Goal: Information Seeking & Learning: Check status

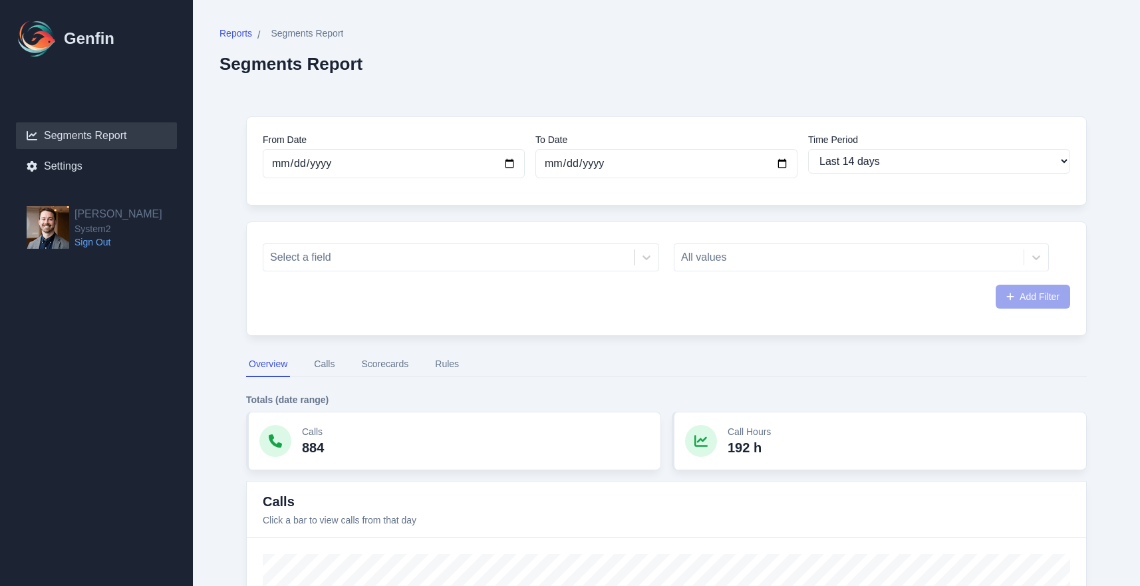
select select "14"
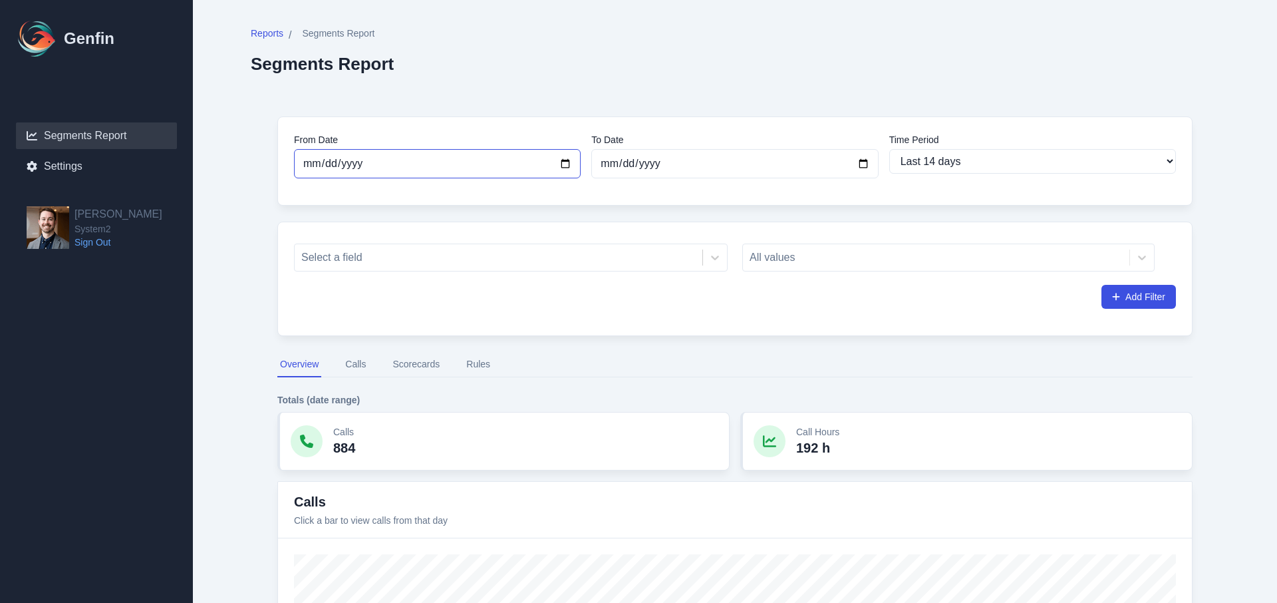
click at [565, 163] on input "[DATE]" at bounding box center [437, 163] width 287 height 29
click at [567, 162] on input "[DATE]" at bounding box center [437, 163] width 287 height 29
type input "[DATE]"
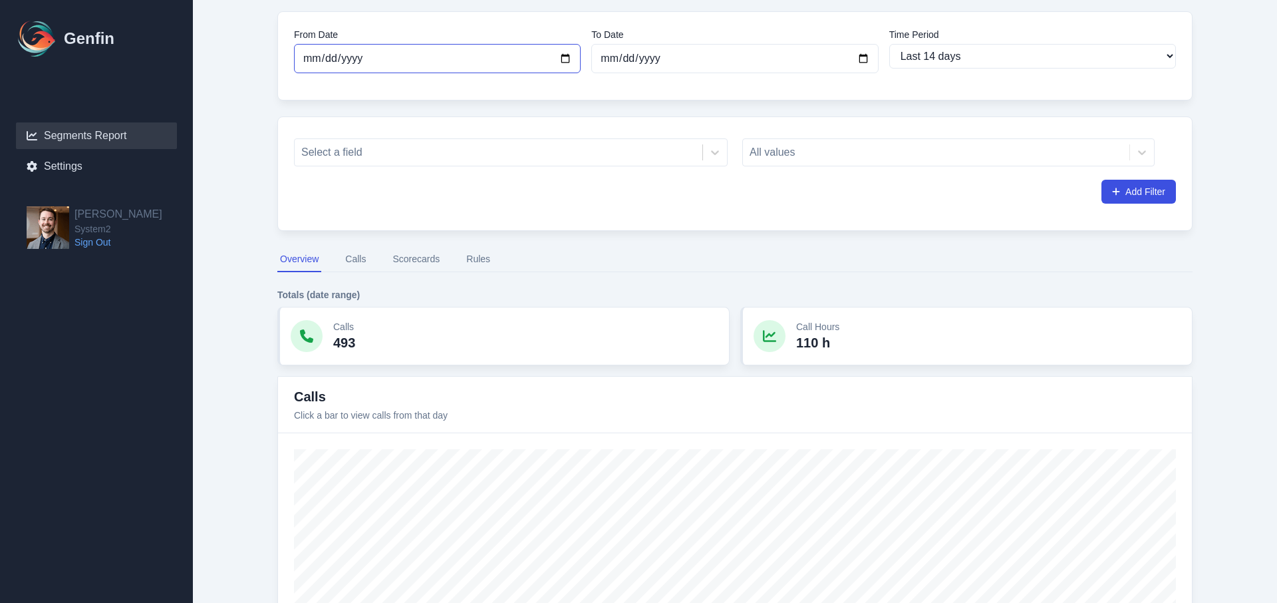
scroll to position [106, 0]
click at [492, 162] on div "Select a field" at bounding box center [499, 152] width 408 height 24
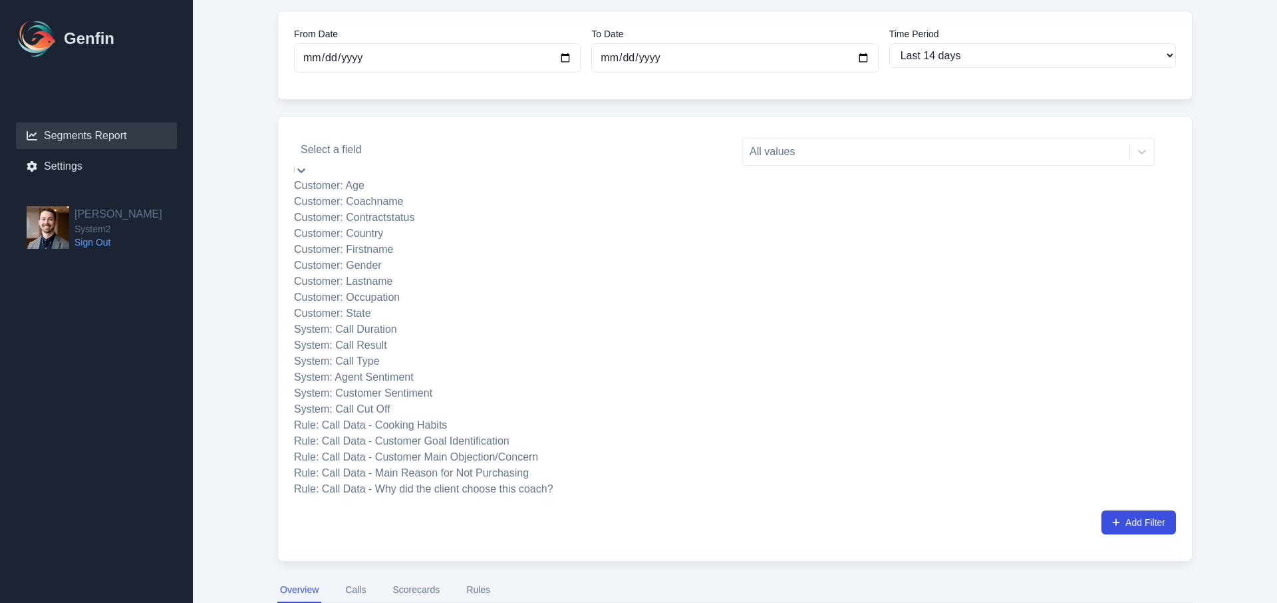
click at [480, 209] on div "Customer: Coachname" at bounding box center [511, 202] width 434 height 16
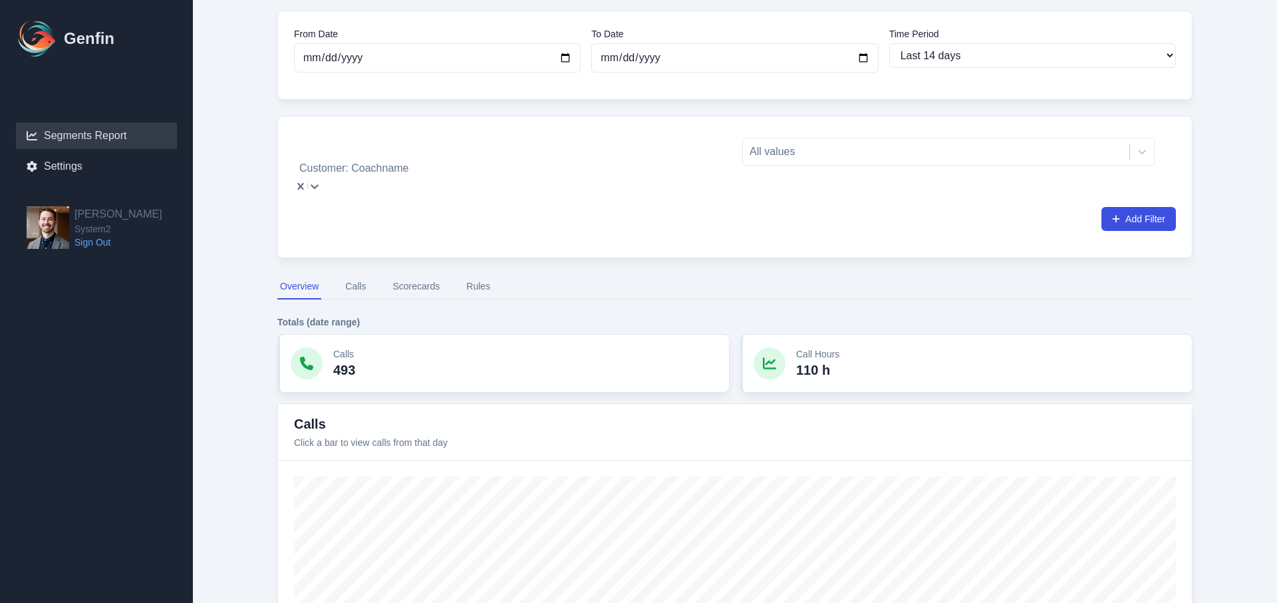
click at [575, 156] on div at bounding box center [511, 149] width 420 height 19
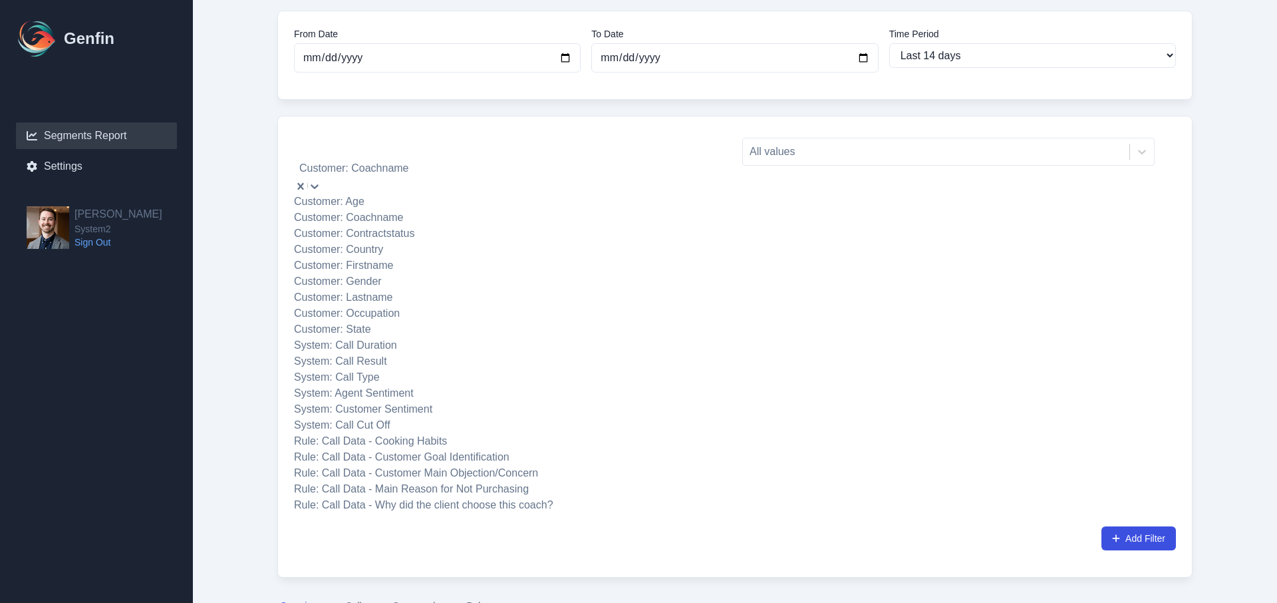
scroll to position [338, 0]
click at [847, 206] on div "option Customer: Coachname, selected. System: Call Cut Off, 15 of 20. 20 result…" at bounding box center [734, 347] width 915 height 462
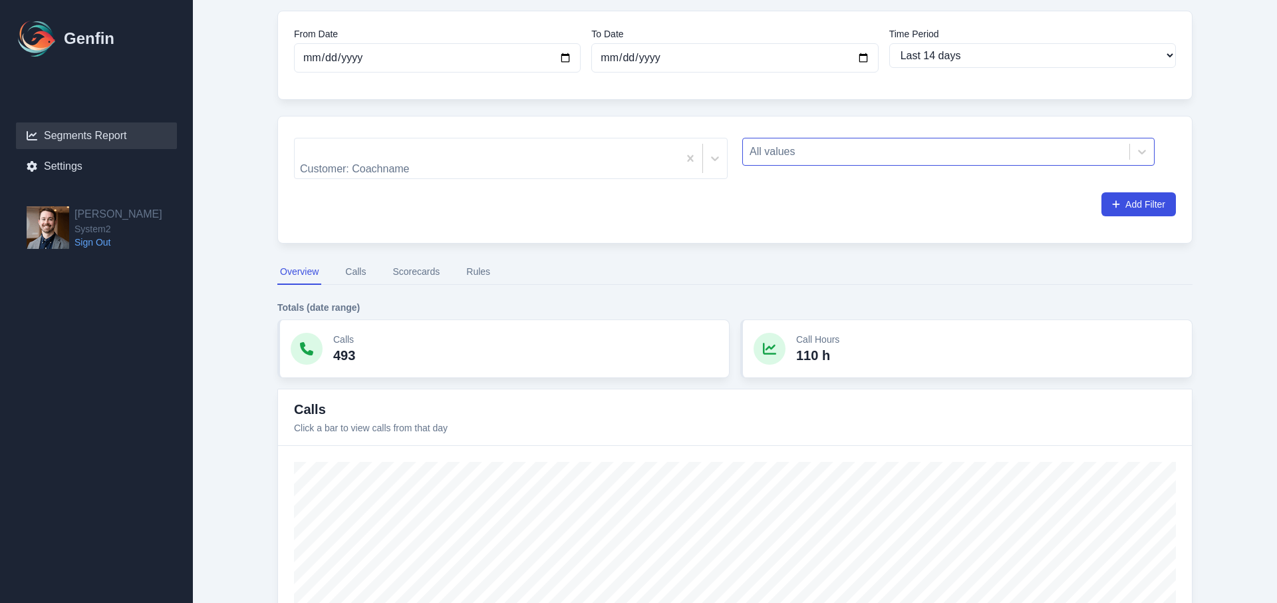
click at [788, 154] on div at bounding box center [936, 151] width 373 height 19
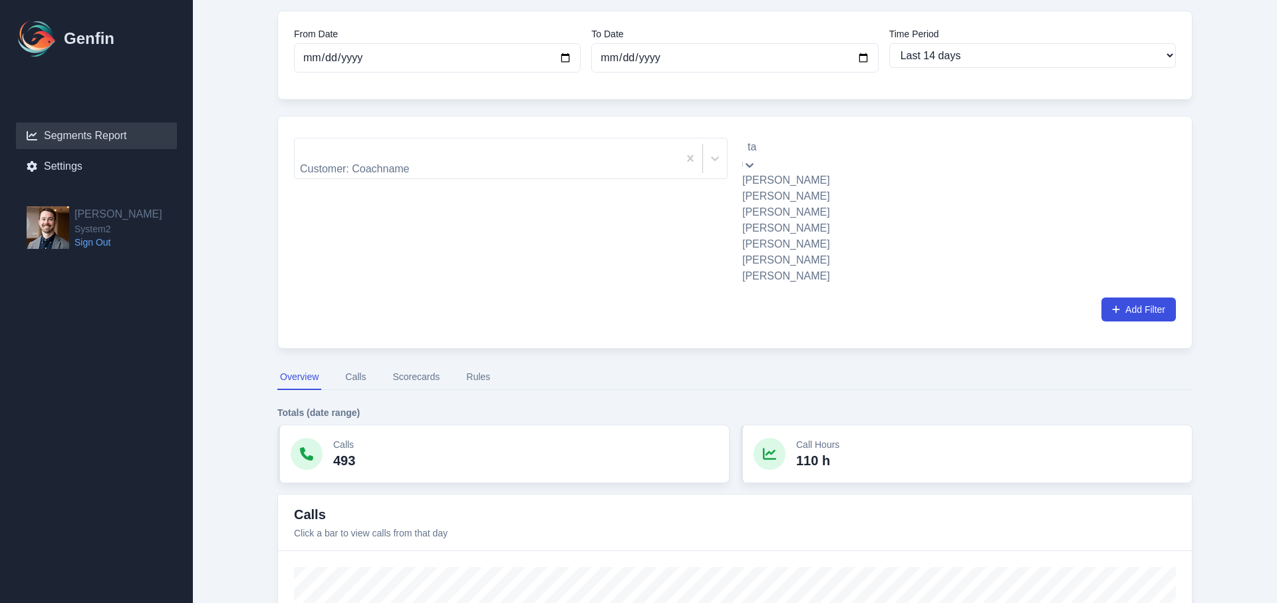
type input "tal"
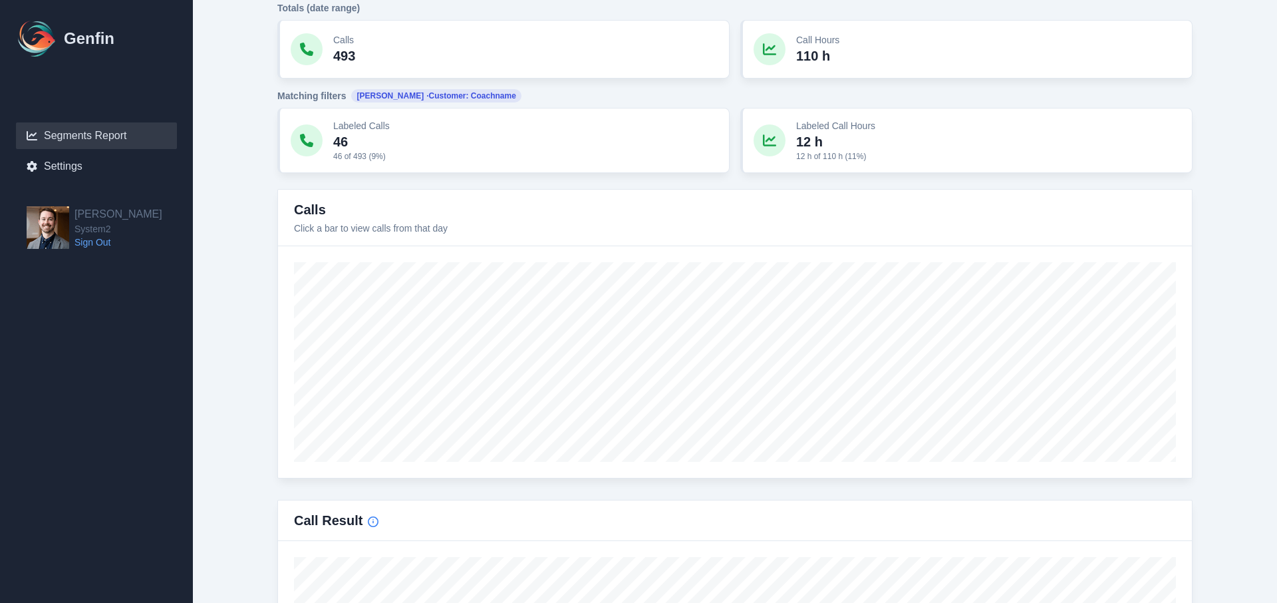
scroll to position [404, 0]
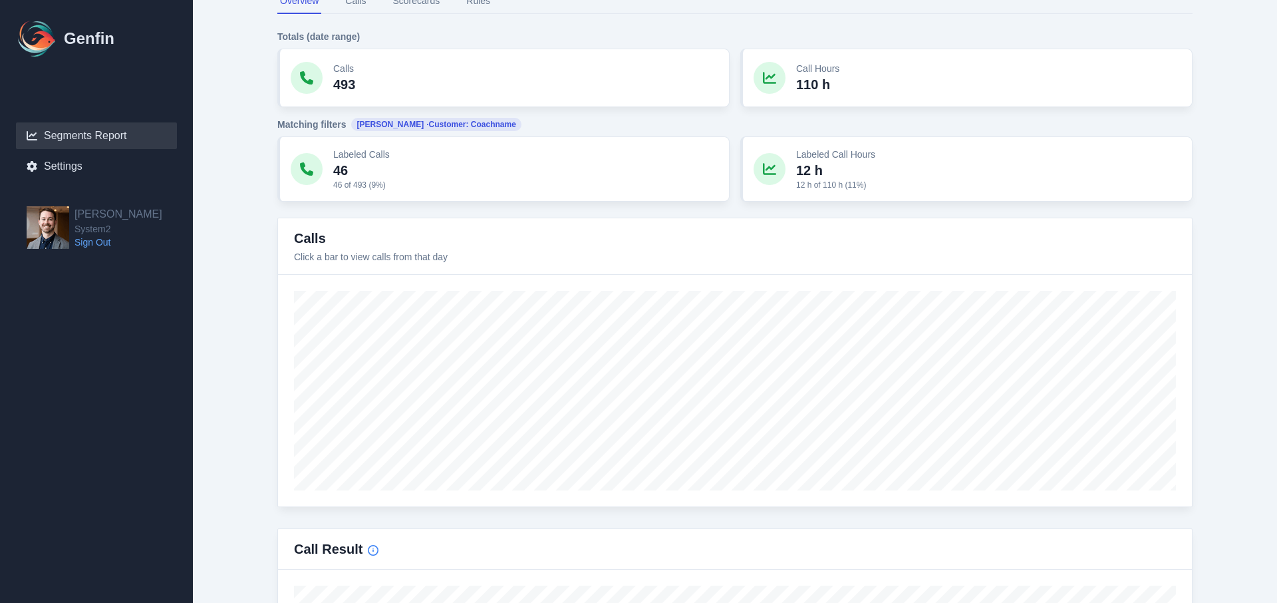
type input "[DATE]"
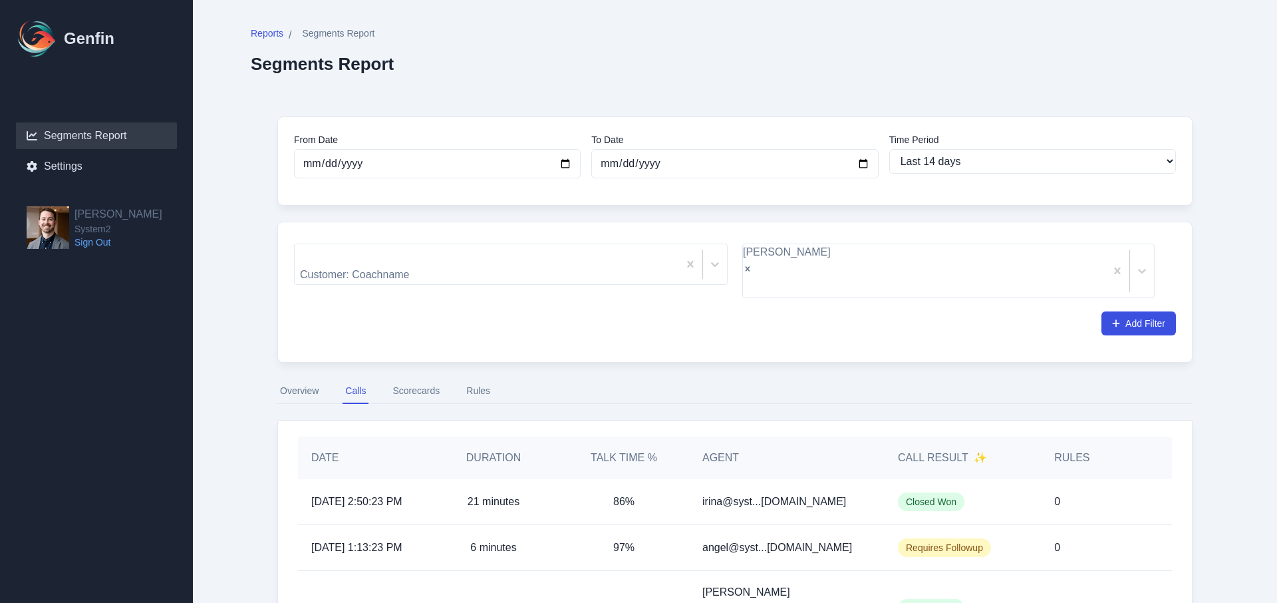
click at [417, 378] on button "Scorecards" at bounding box center [416, 390] width 53 height 25
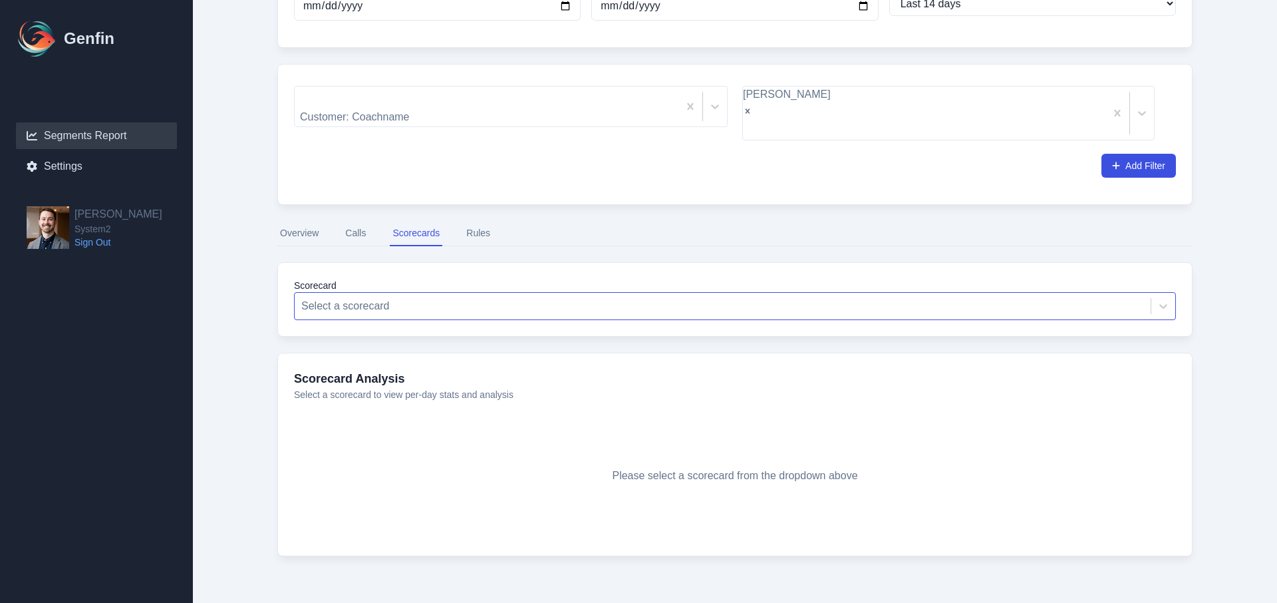
scroll to position [159, 0]
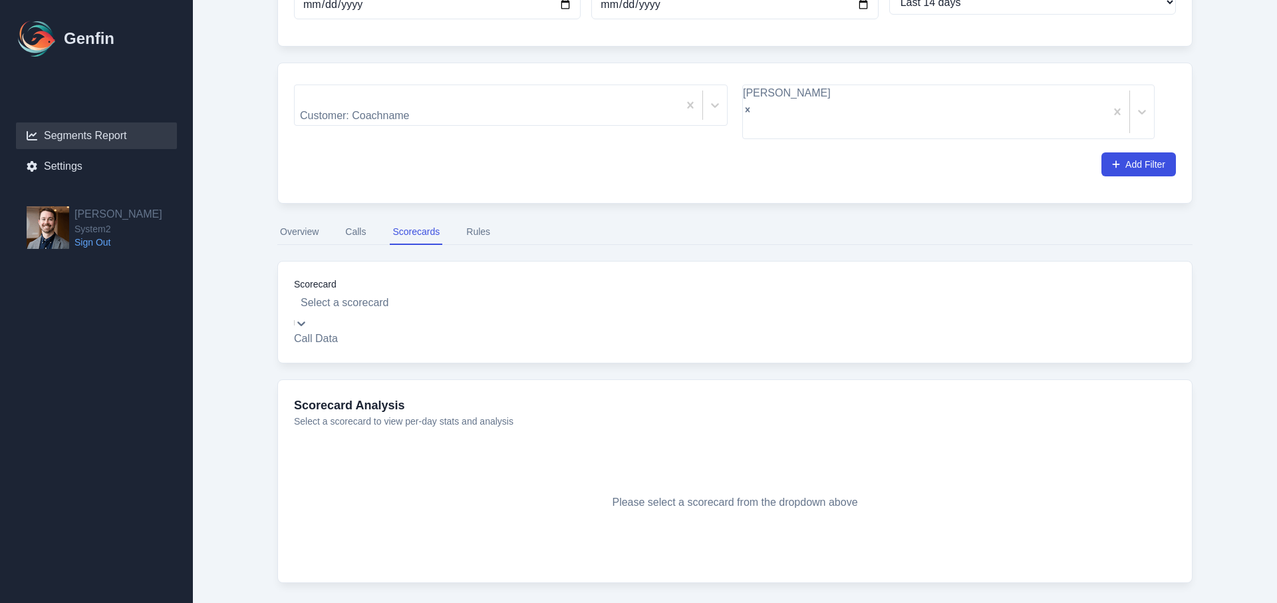
click at [530, 293] on div at bounding box center [735, 302] width 869 height 19
click at [514, 331] on div "Call Data" at bounding box center [735, 339] width 882 height 16
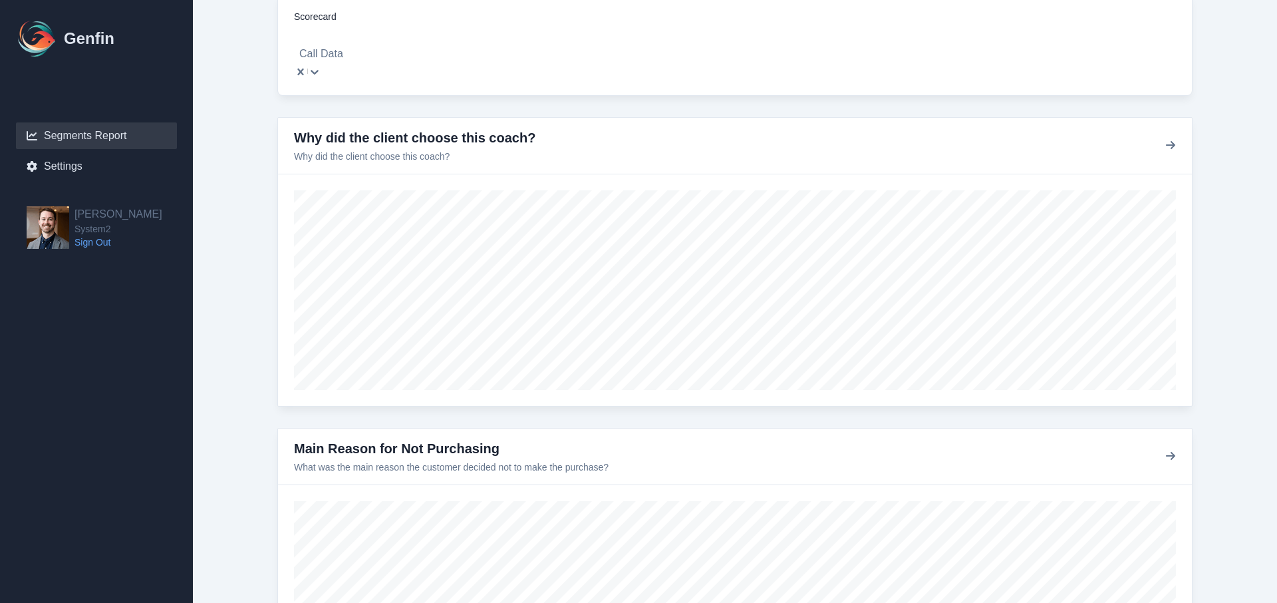
scroll to position [83, 0]
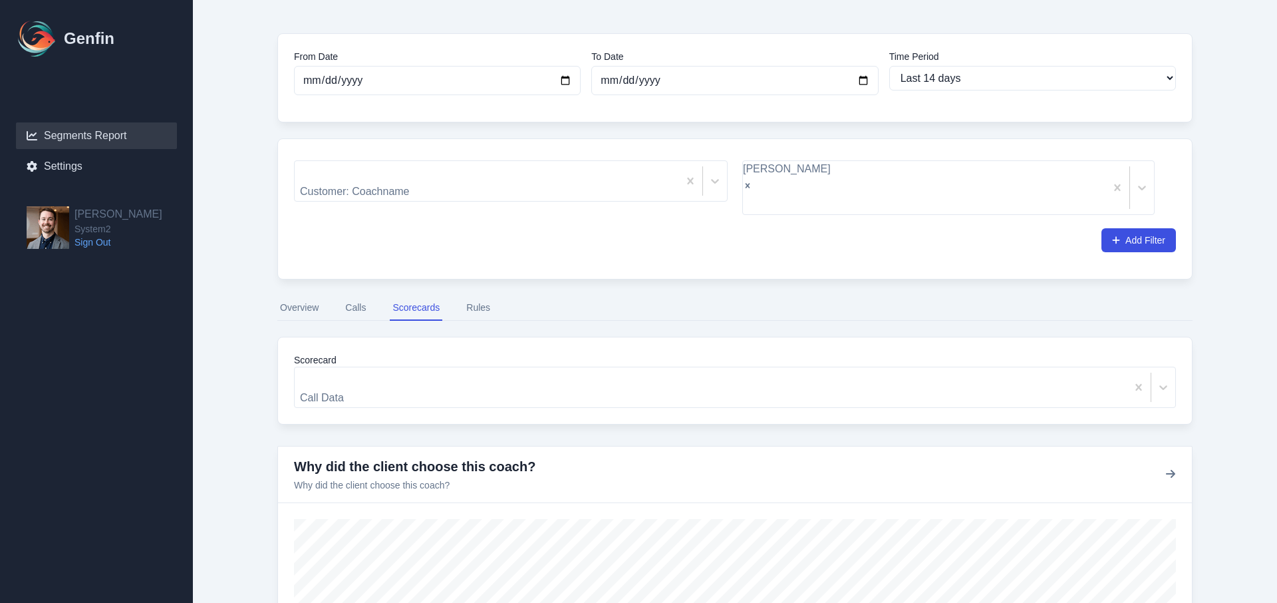
click at [469, 295] on button "Rules" at bounding box center [478, 307] width 29 height 25
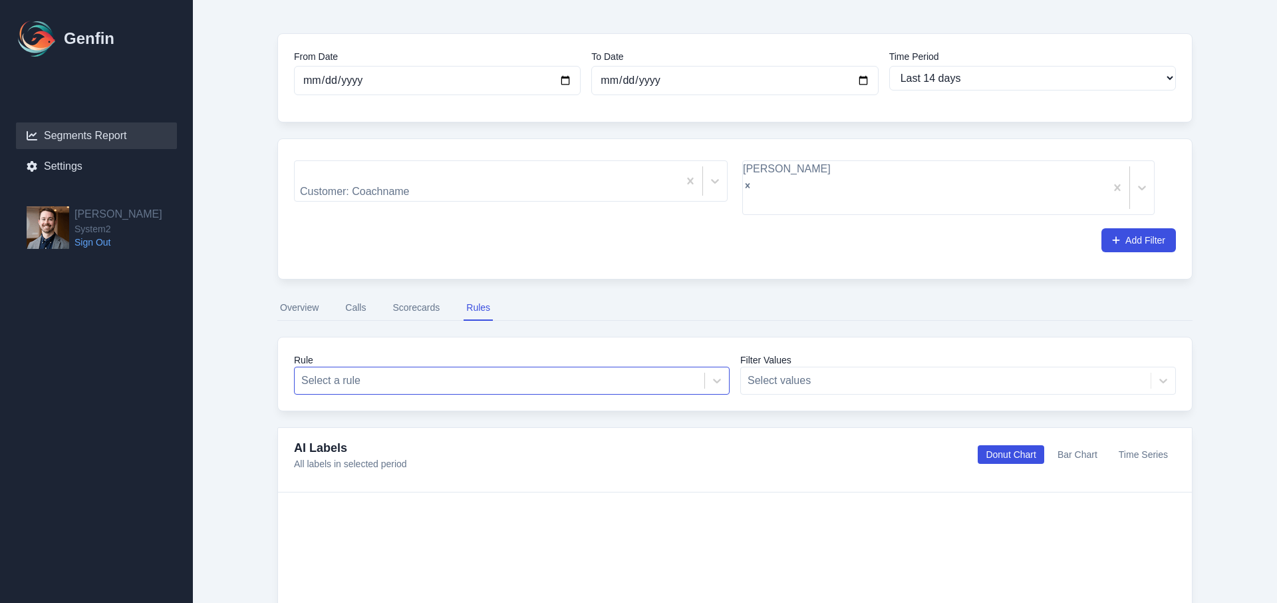
click at [535, 371] on div at bounding box center [499, 380] width 396 height 19
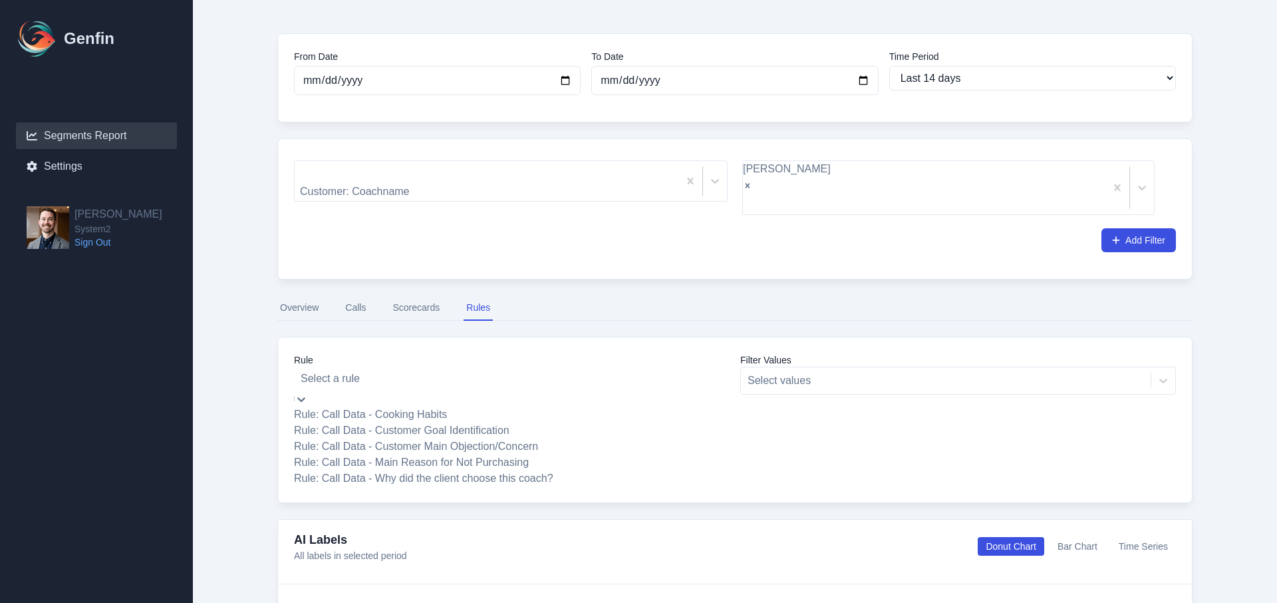
drag, startPoint x: 551, startPoint y: 462, endPoint x: 549, endPoint y: 446, distance: 16.7
click at [549, 446] on div "Rule: Call Data - Cooking Habits Rule: Call Data - Customer Goal Identification…" at bounding box center [512, 446] width 436 height 80
click at [549, 444] on div "Rule: Call Data - Customer Main Objection/Concern" at bounding box center [512, 446] width 436 height 16
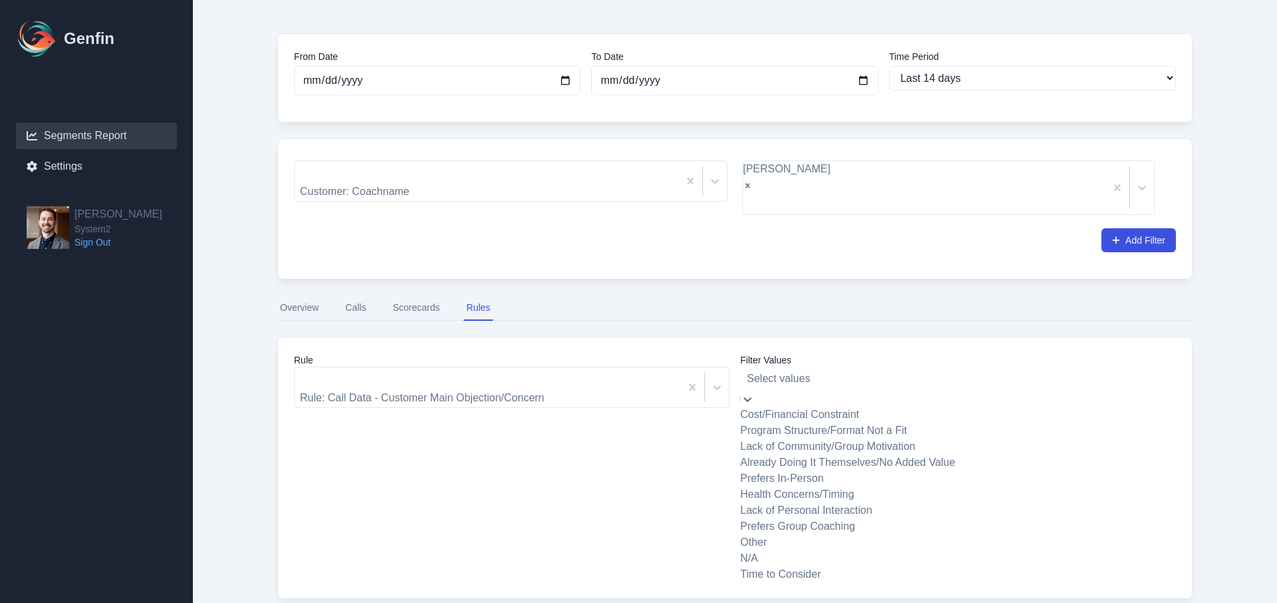
click at [787, 369] on div at bounding box center [958, 378] width 422 height 19
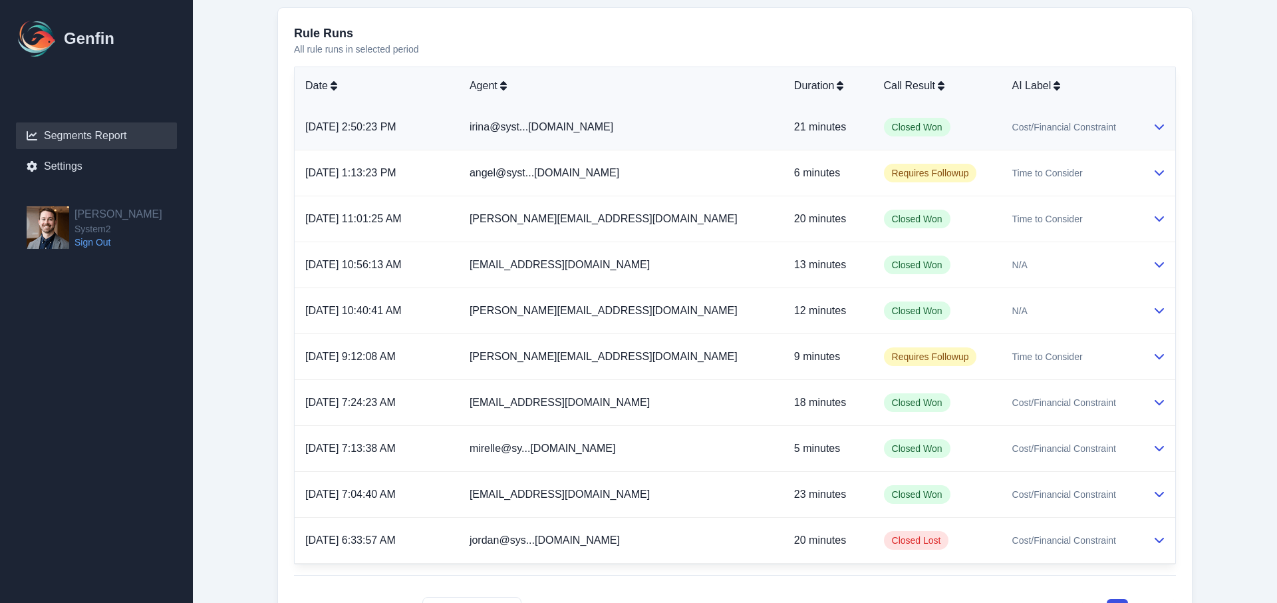
scroll to position [837, 0]
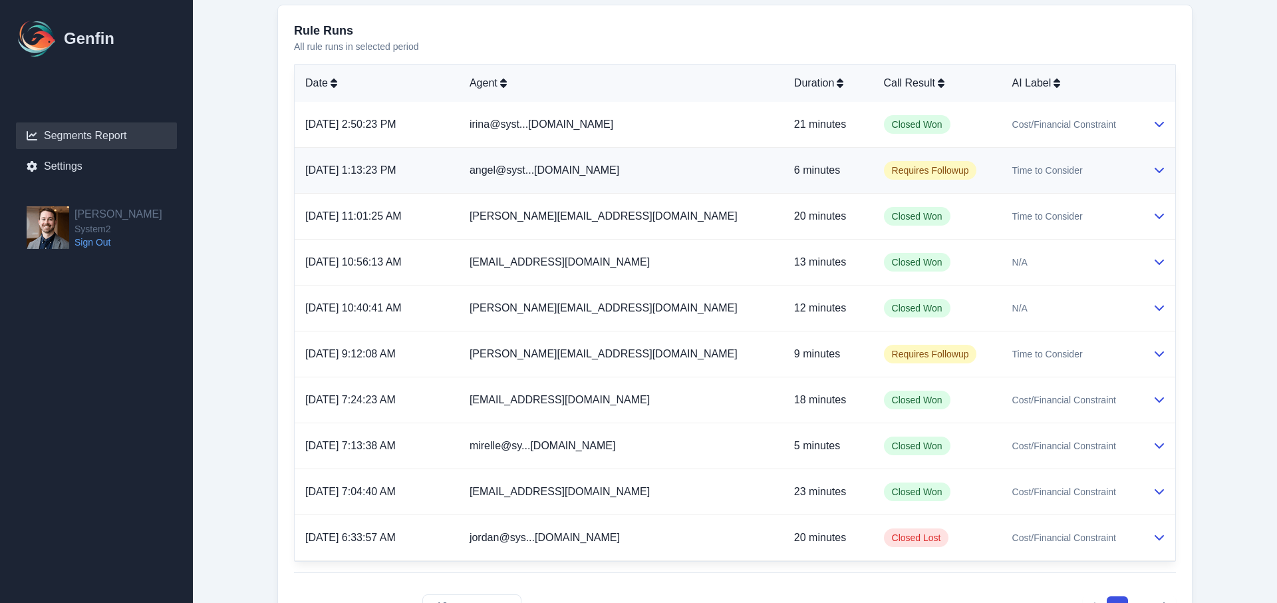
click at [1139, 162] on button at bounding box center [1159, 170] width 11 height 16
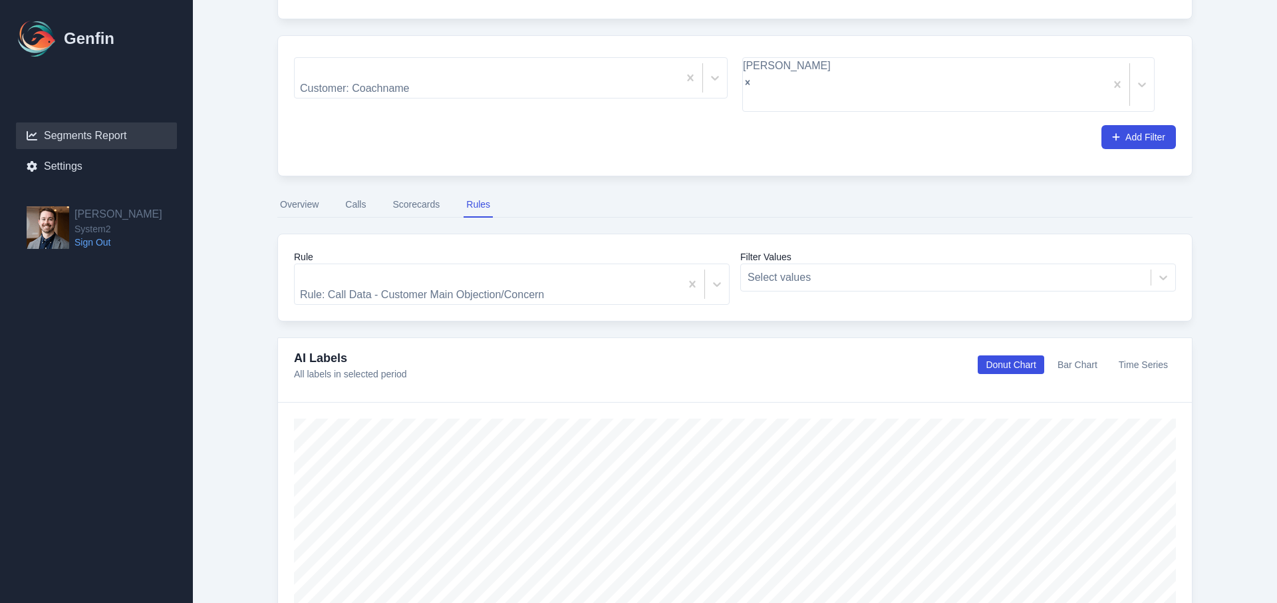
scroll to position [126, 0]
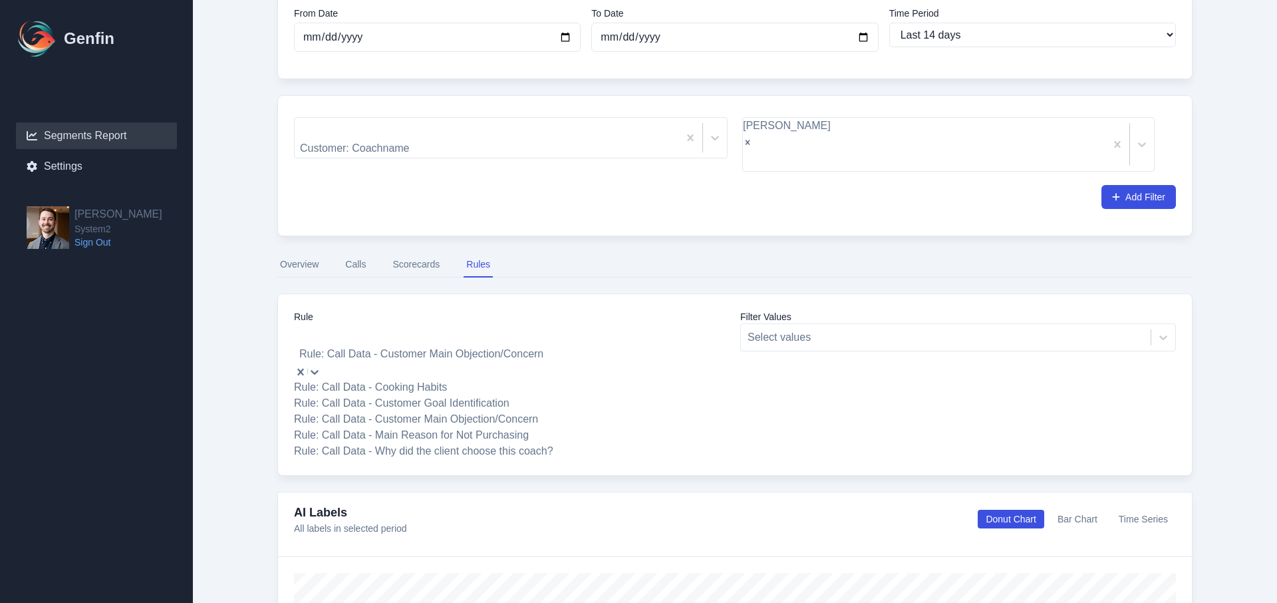
click at [545, 326] on div at bounding box center [512, 335] width 422 height 19
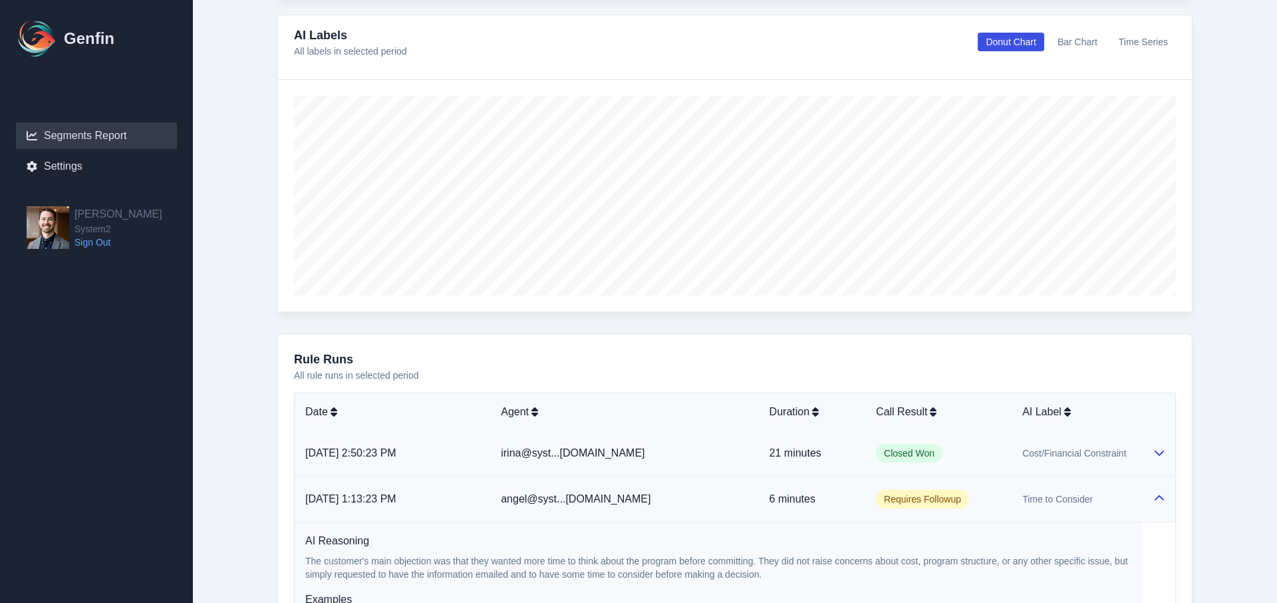
scroll to position [506, 0]
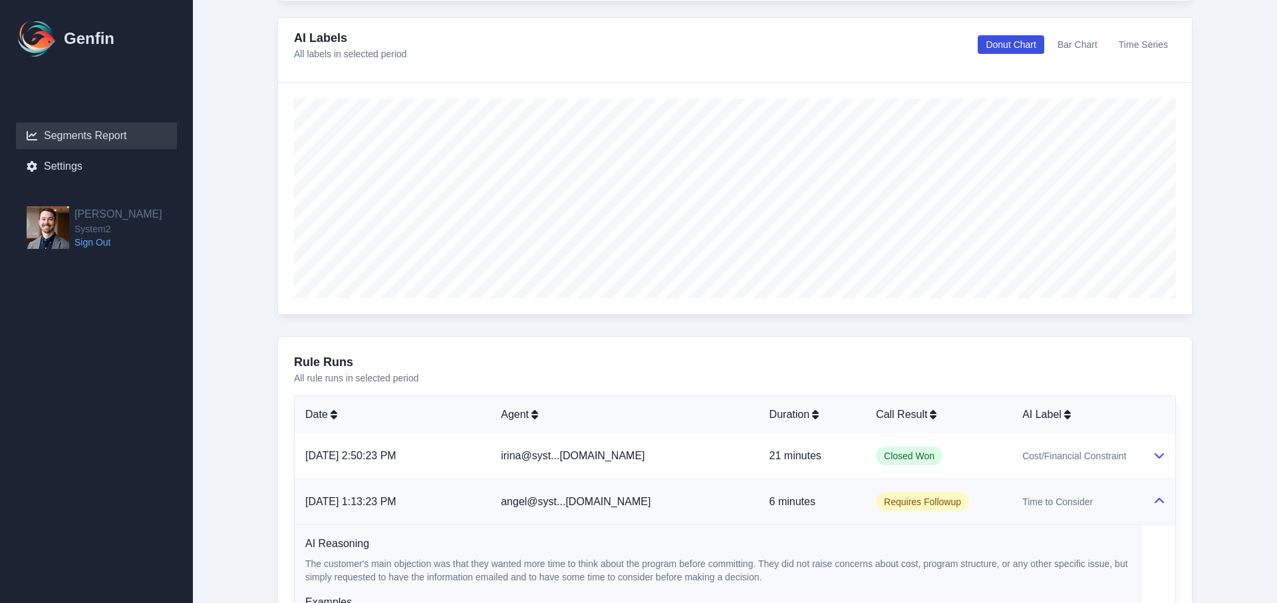
click at [1139, 494] on button at bounding box center [1159, 502] width 11 height 16
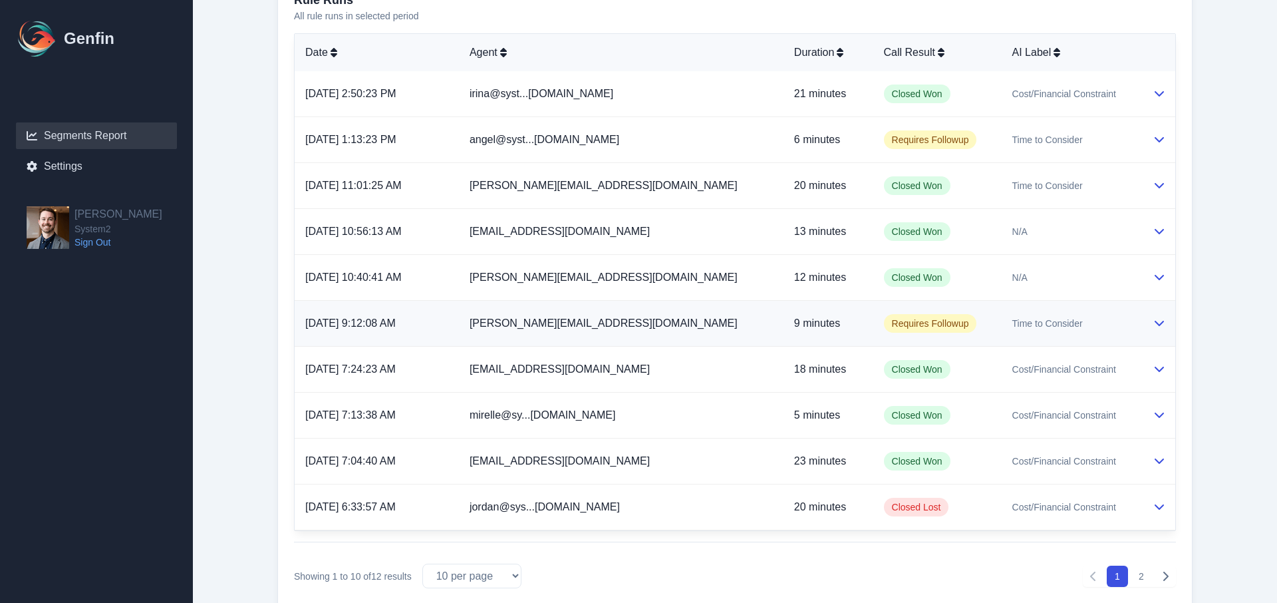
scroll to position [885, 0]
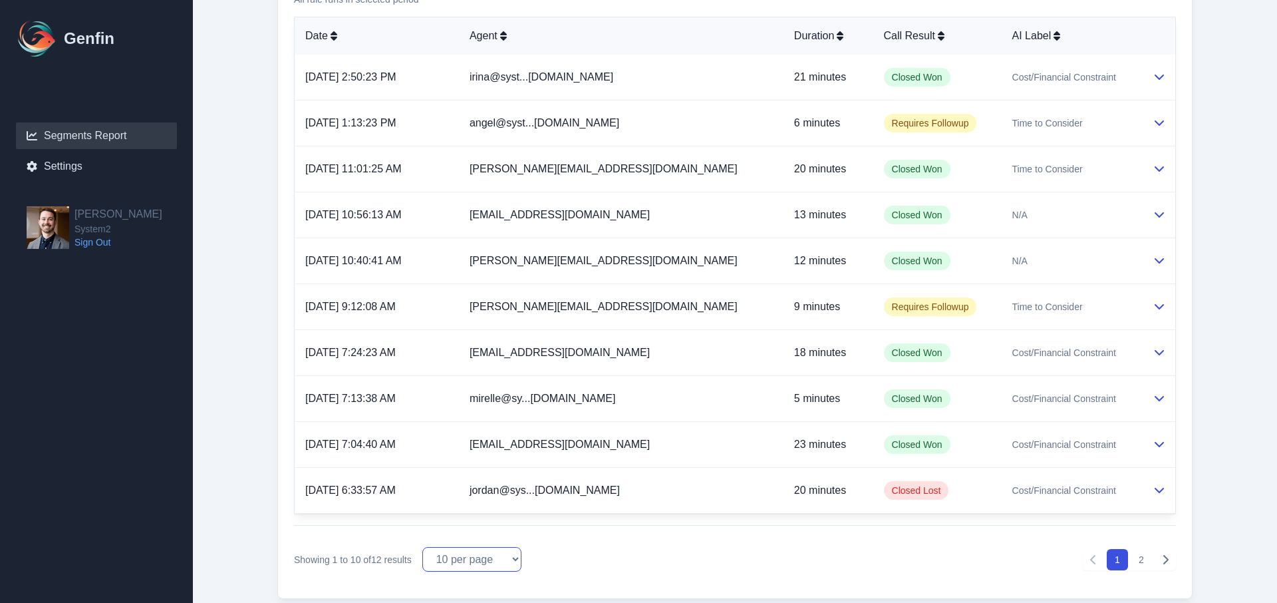
click at [437, 547] on select "10 per page 25 per page 50 per page 100 per page" at bounding box center [471, 559] width 99 height 25
click at [424, 547] on select "10 per page 25 per page 50 per page 100 per page" at bounding box center [471, 559] width 99 height 25
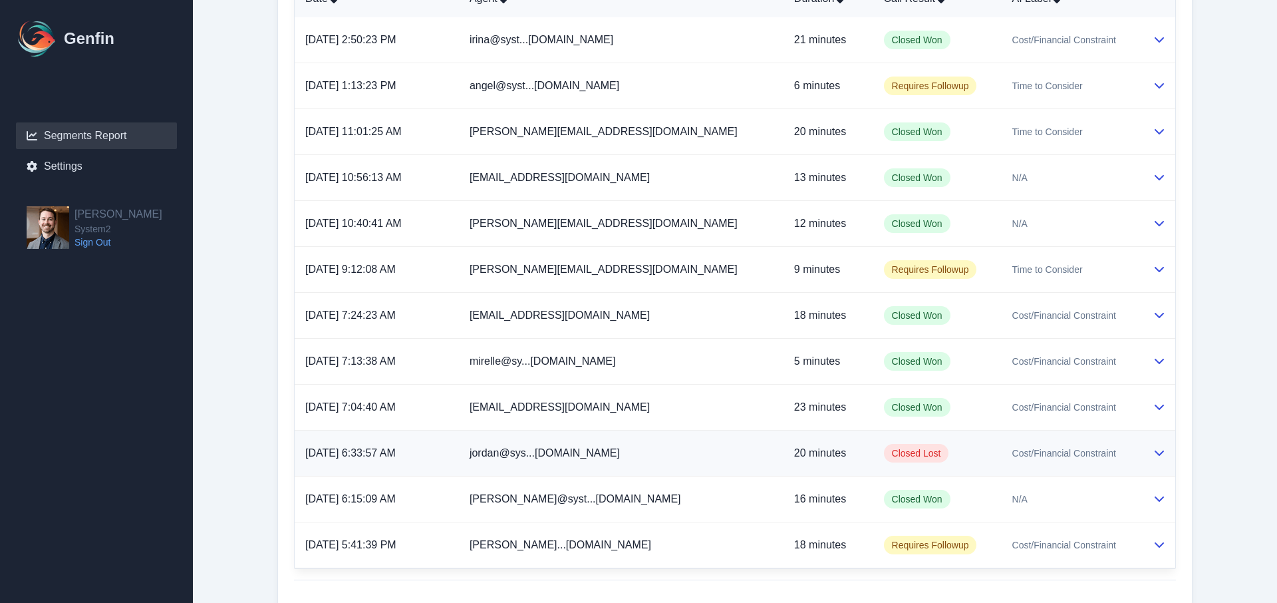
scroll to position [940, 0]
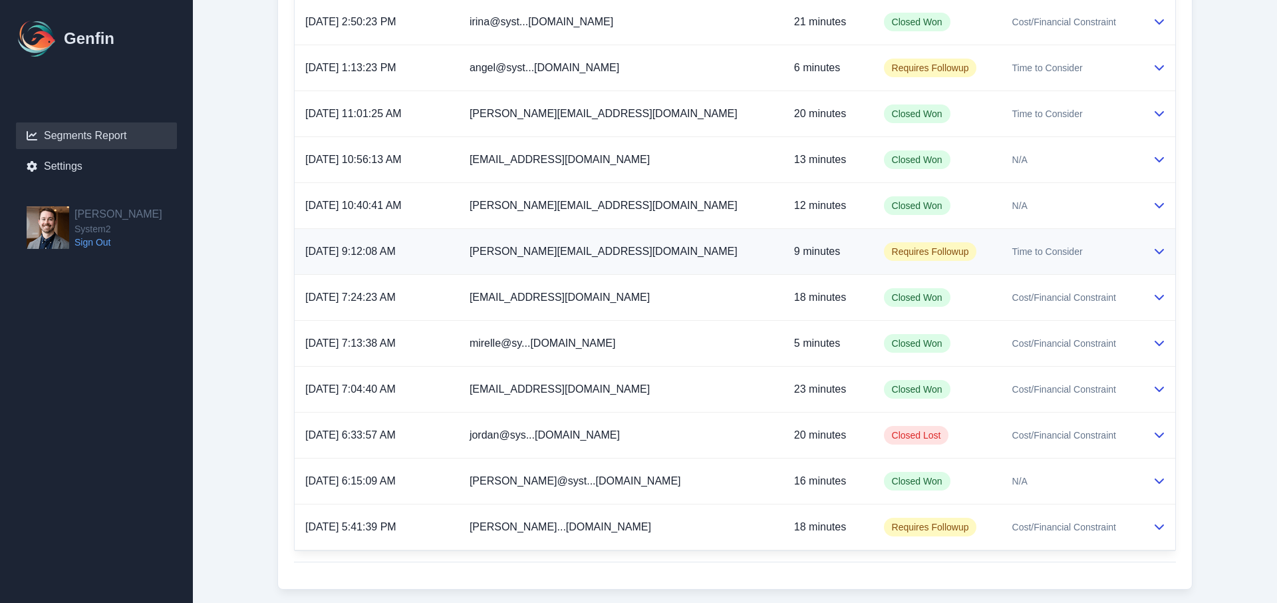
click at [794, 243] on p "9 minutes" at bounding box center [828, 251] width 69 height 16
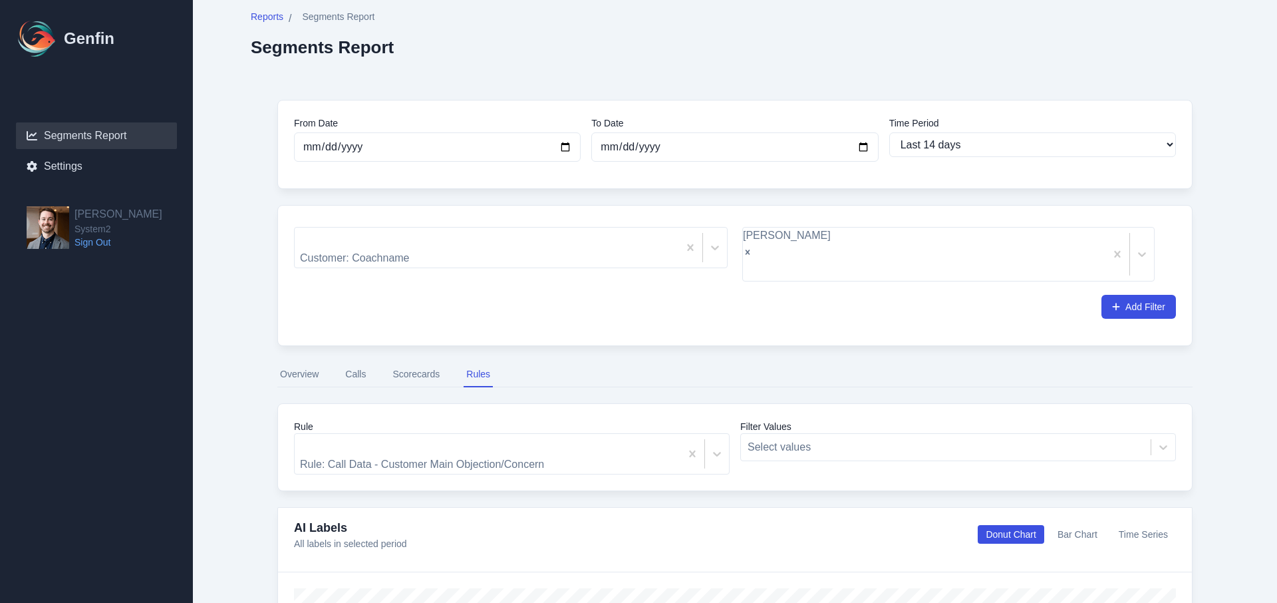
scroll to position [13, 0]
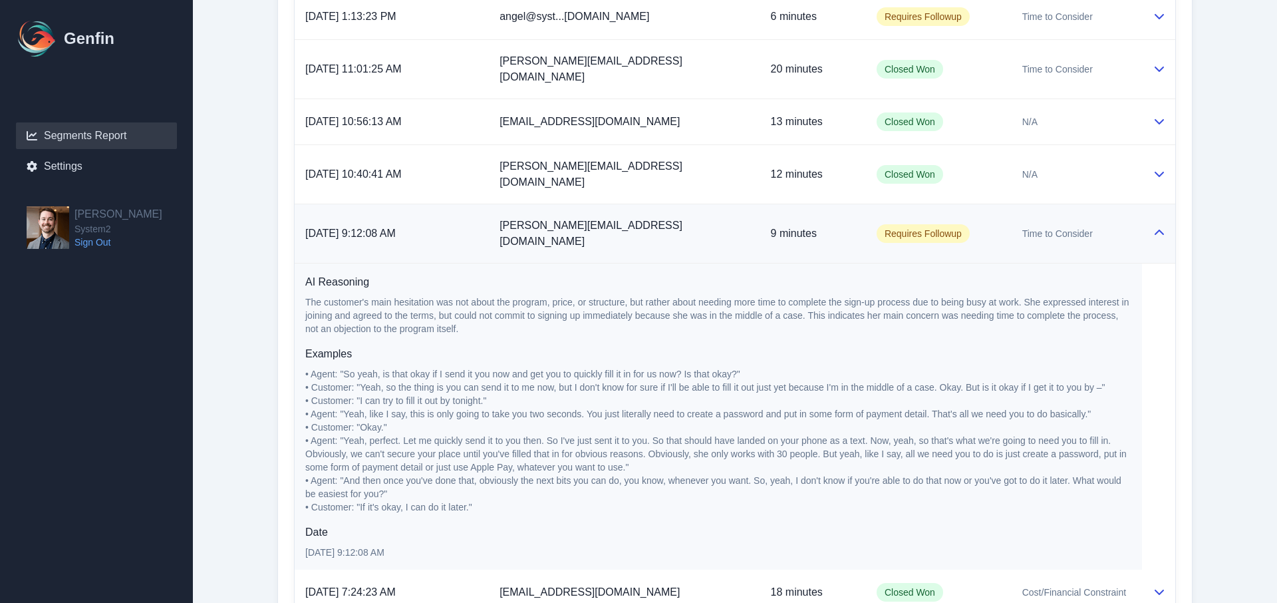
click at [1139, 204] on td at bounding box center [1158, 233] width 33 height 59
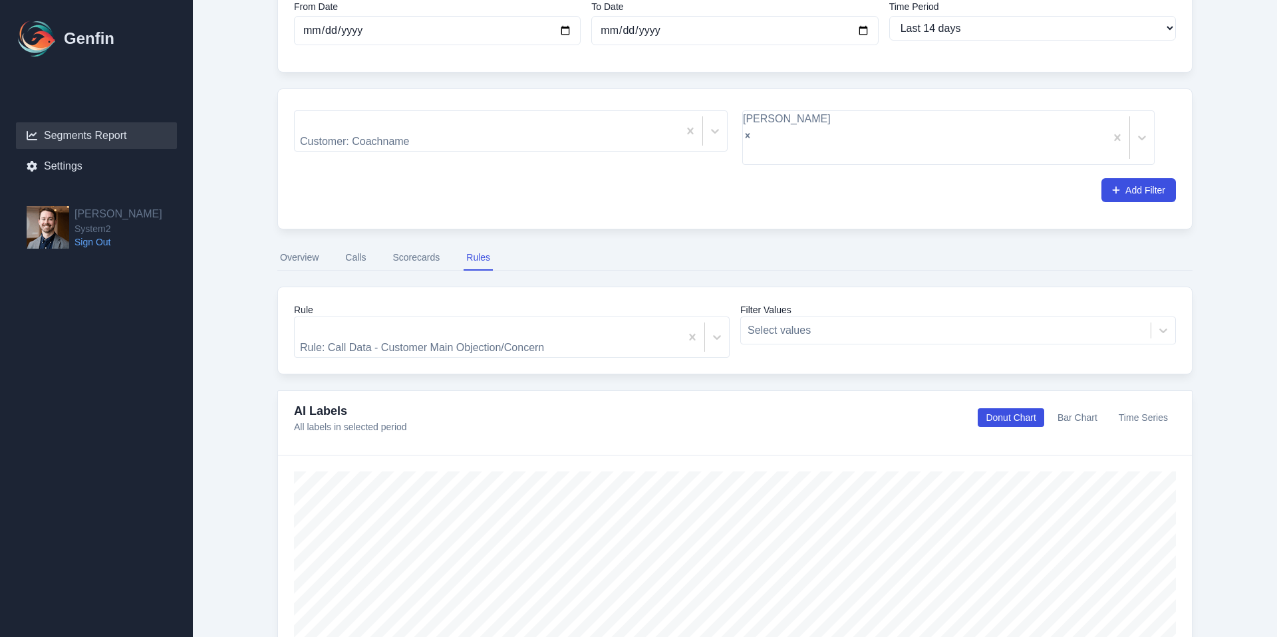
scroll to position [119, 0]
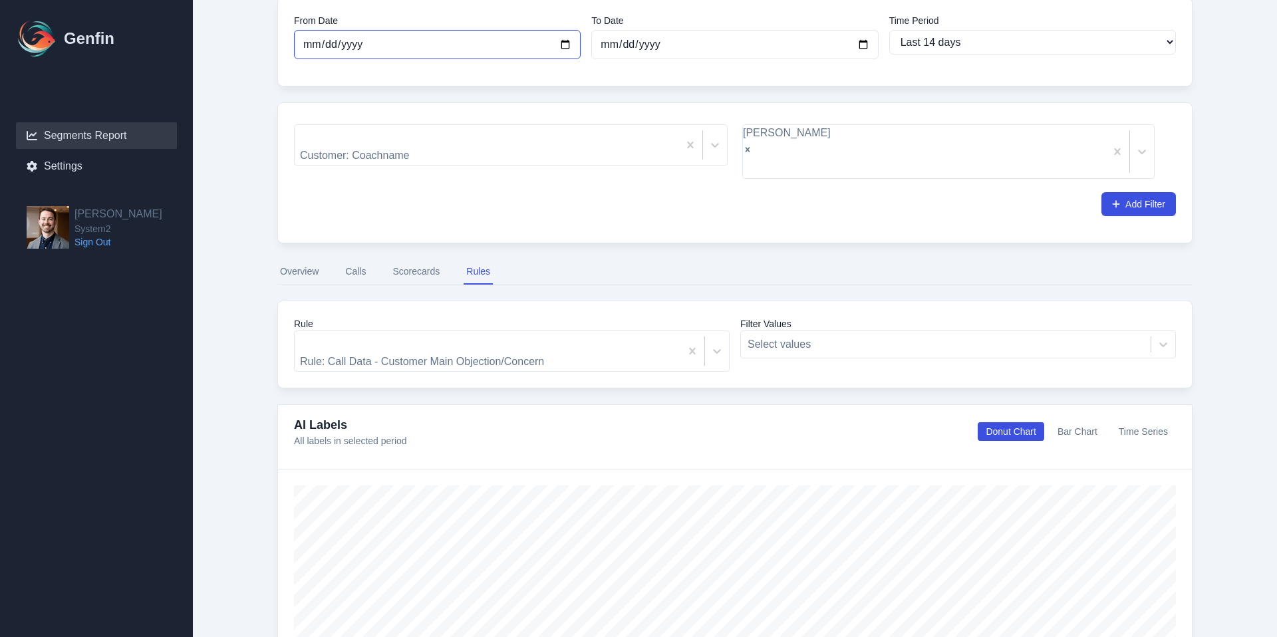
click at [458, 45] on input "[DATE]" at bounding box center [437, 44] width 287 height 29
drag, startPoint x: 566, startPoint y: 47, endPoint x: 569, endPoint y: 58, distance: 11.6
click at [566, 47] on input "[DATE]" at bounding box center [437, 44] width 287 height 29
type input "[DATE]"
select select "100"
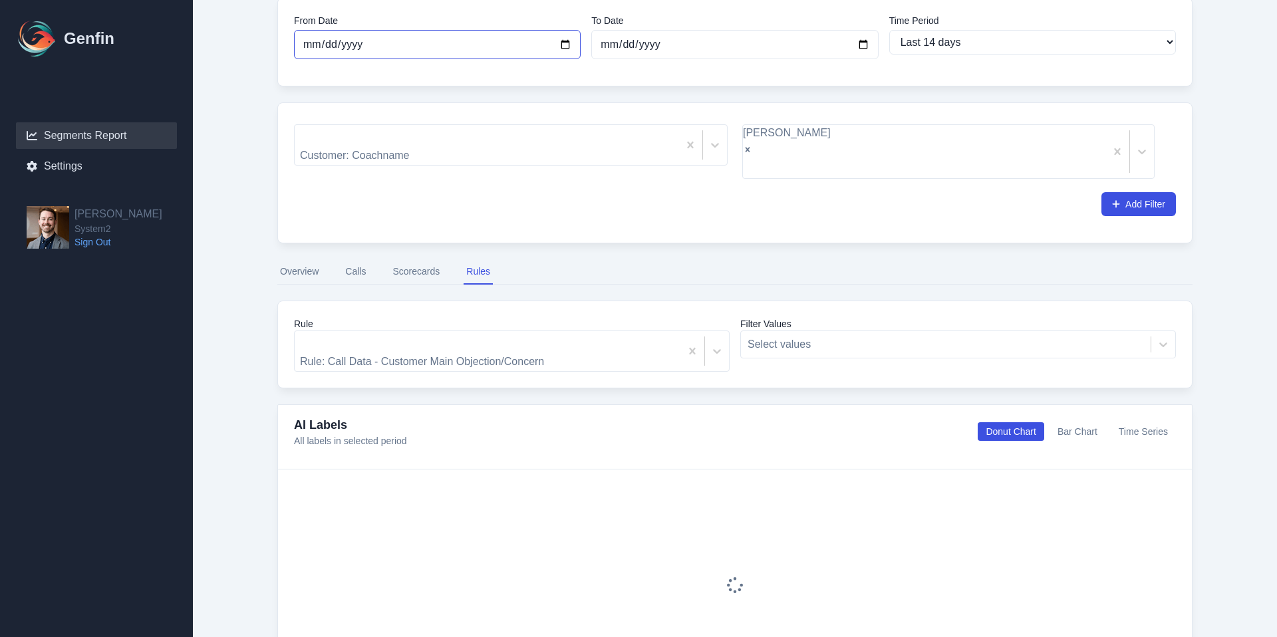
type input "[DATE]"
select select "100"
